Goal: Navigation & Orientation: Find specific page/section

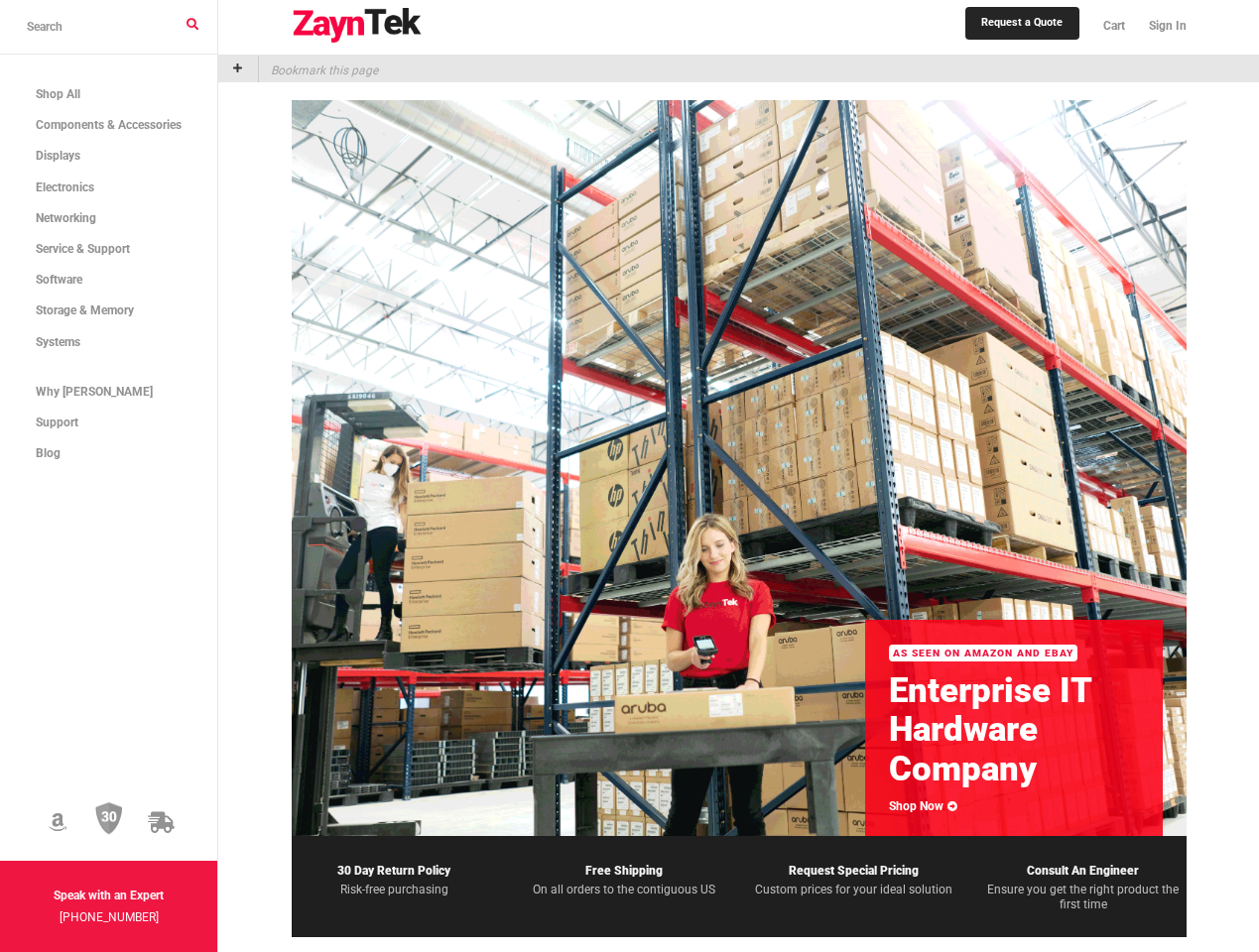
click at [67, 812] on icon at bounding box center [58, 822] width 18 height 21
click at [123, 802] on img at bounding box center [109, 819] width 28 height 34
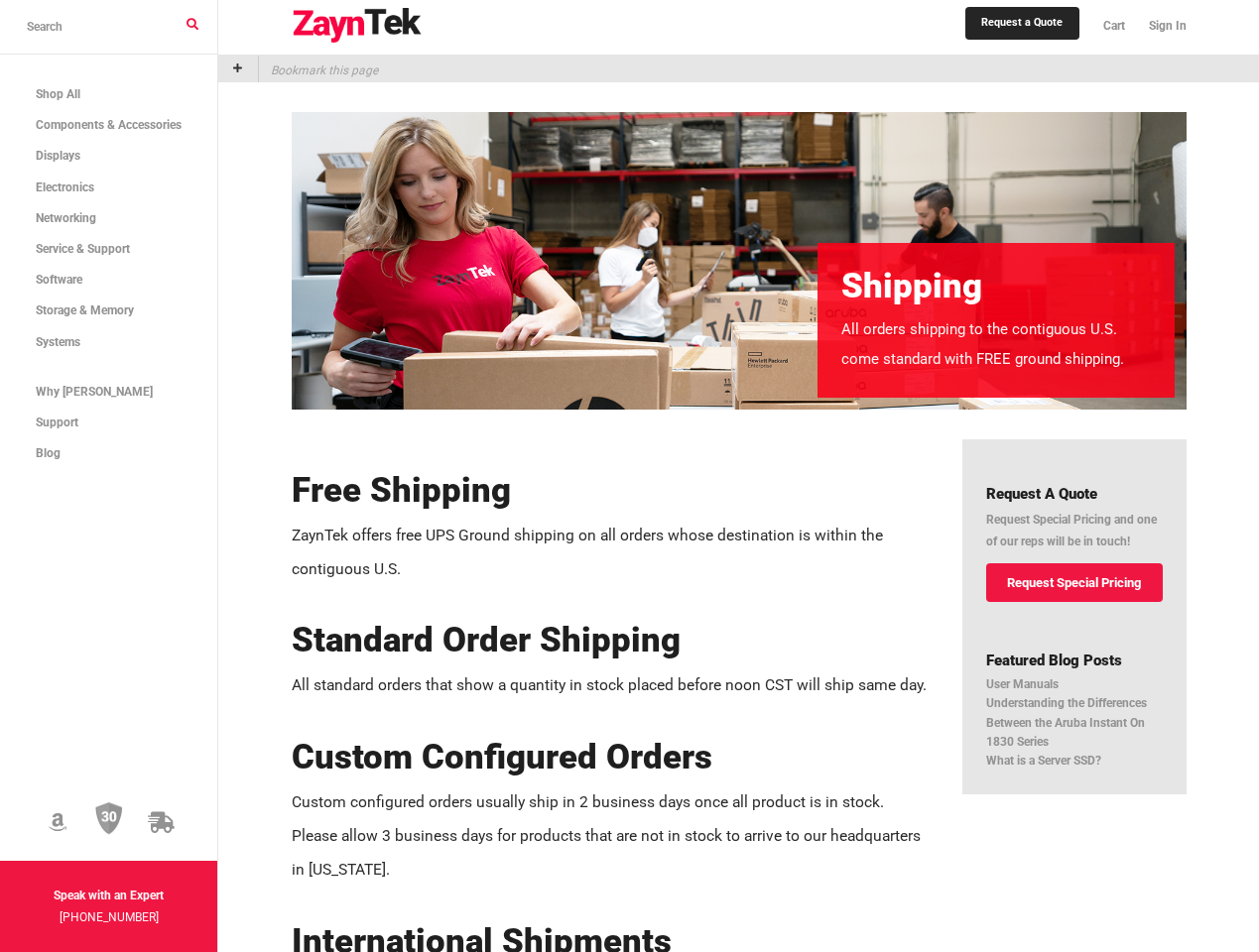
click at [174, 812] on icon at bounding box center [161, 822] width 26 height 21
click at [379, 28] on img at bounding box center [357, 26] width 131 height 36
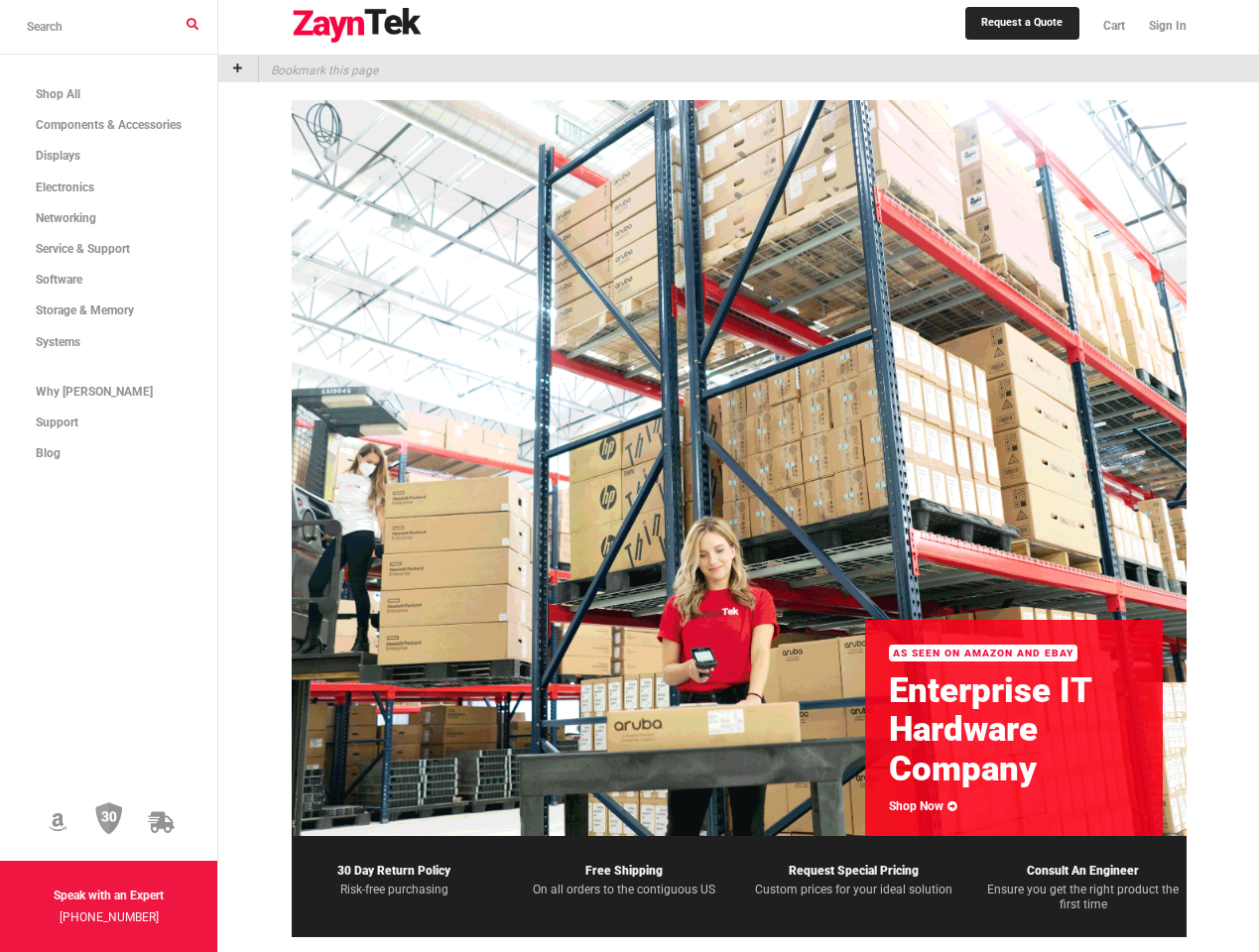
click at [1173, 30] on link "Sign In" at bounding box center [1162, 26] width 50 height 43
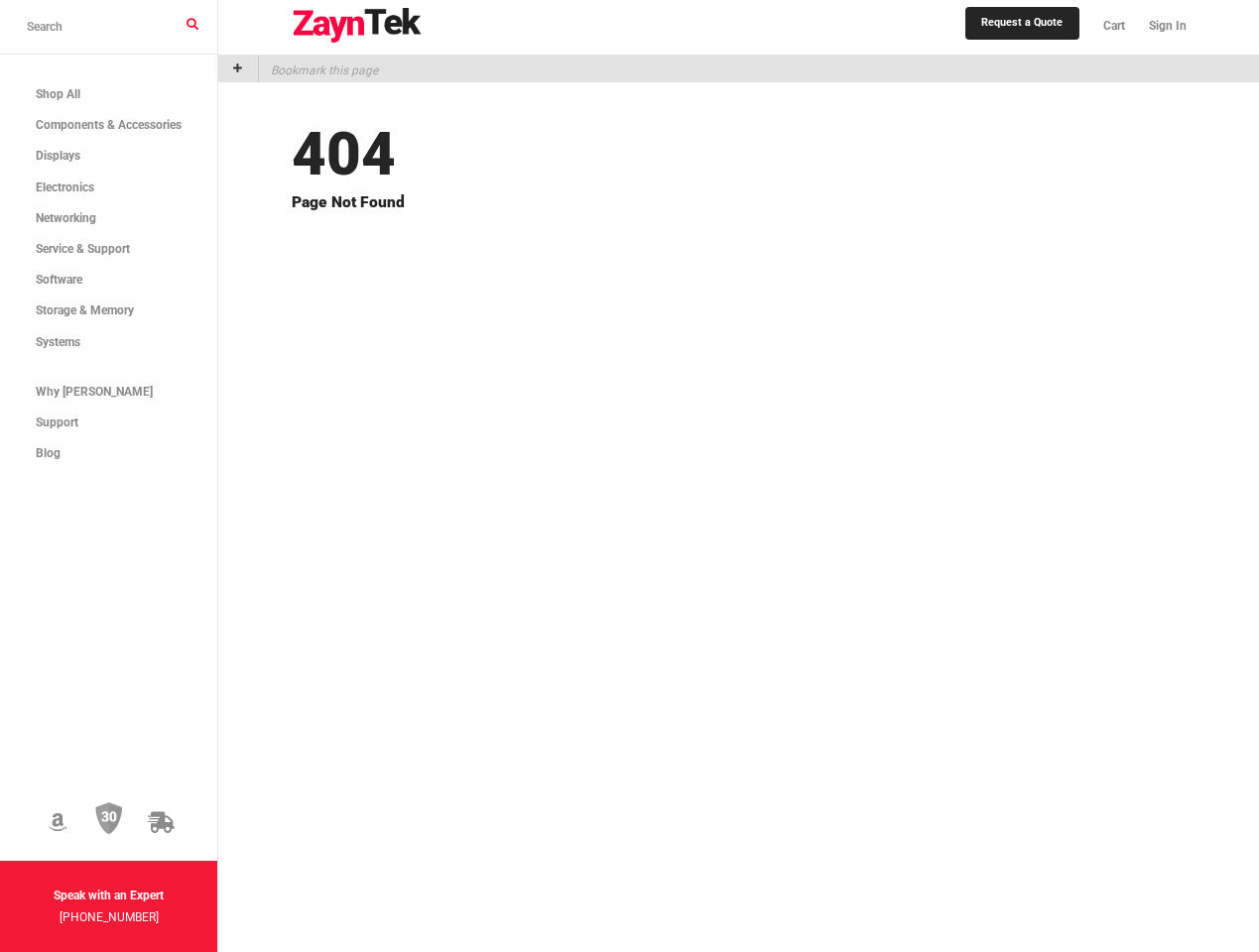
click at [67, 812] on icon at bounding box center [58, 822] width 18 height 21
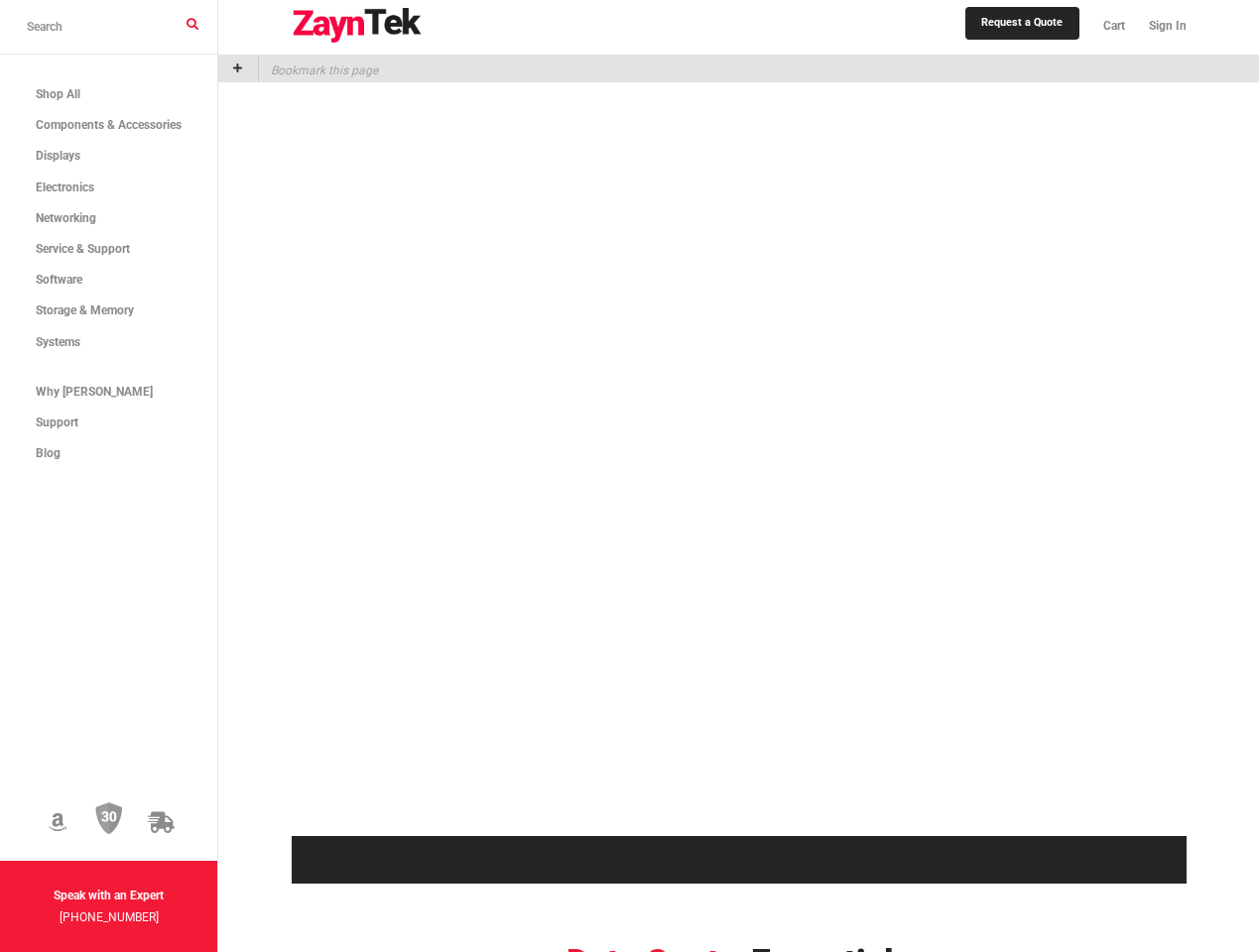
click at [123, 802] on img at bounding box center [109, 819] width 28 height 34
